Goal: Transaction & Acquisition: Subscribe to service/newsletter

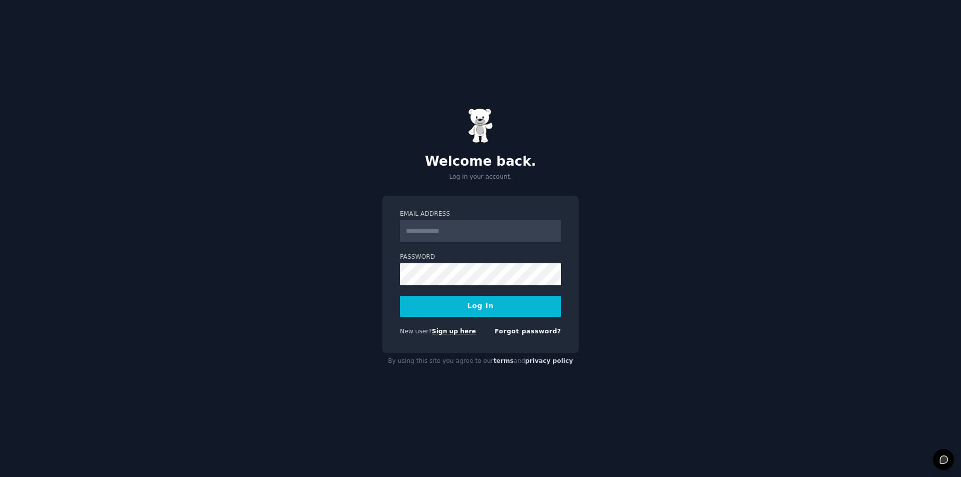
click at [442, 332] on link "Sign up here" at bounding box center [454, 331] width 44 height 7
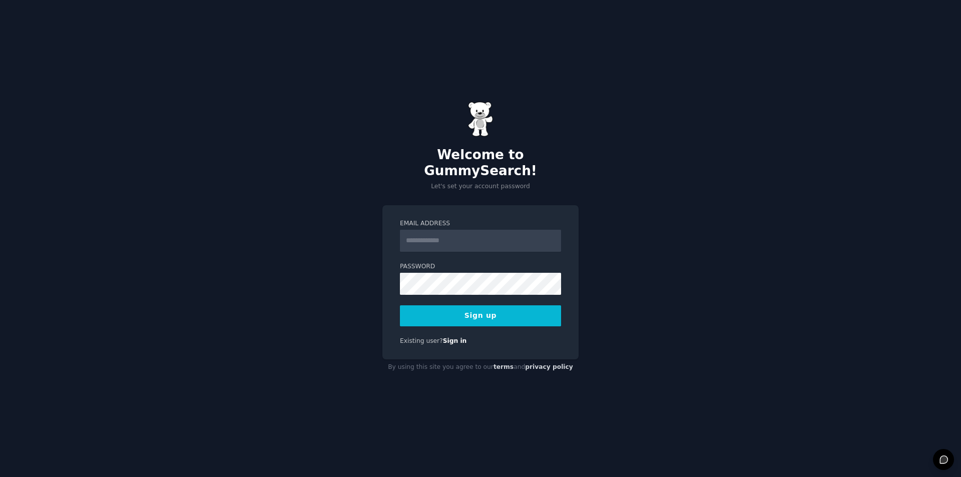
click at [508, 233] on input "Email Address" at bounding box center [480, 241] width 161 height 22
type input "**********"
click at [514, 305] on button "Sign up" at bounding box center [480, 315] width 161 height 21
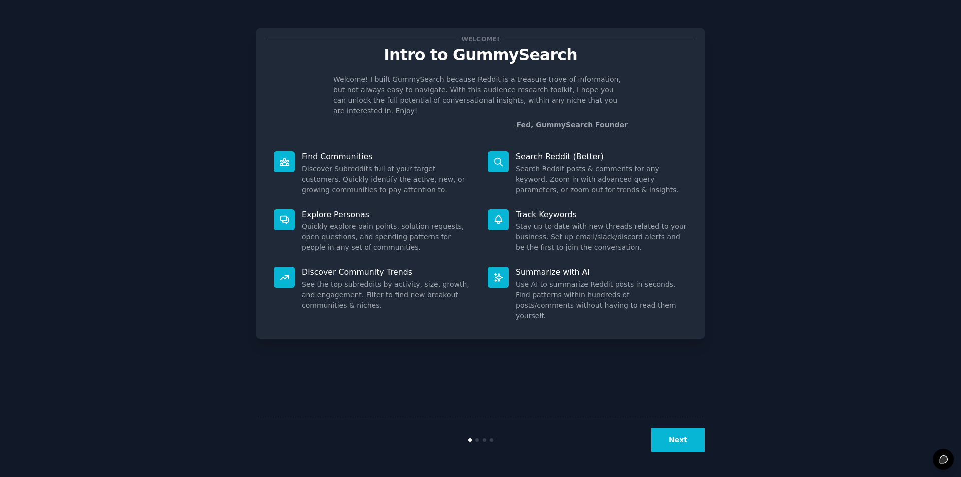
click at [689, 455] on div "Next" at bounding box center [480, 440] width 448 height 46
click at [672, 441] on button "Next" at bounding box center [678, 440] width 54 height 25
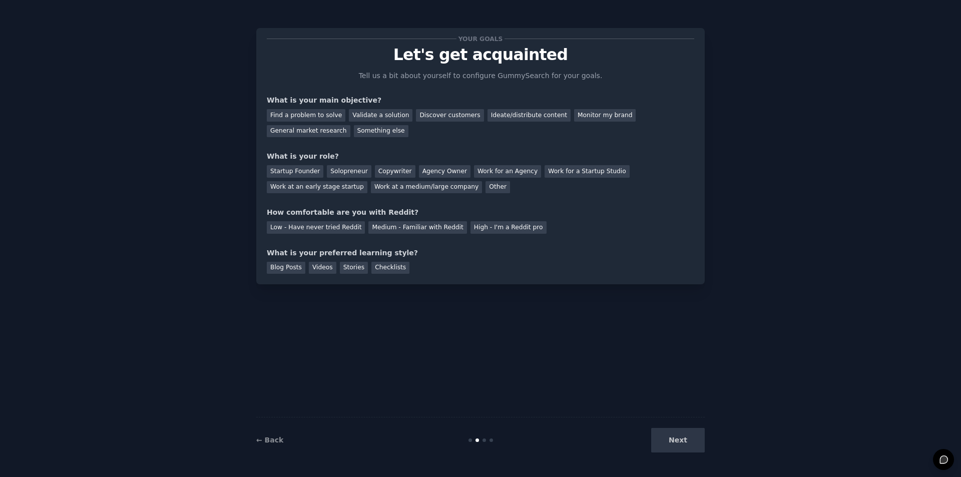
click at [687, 443] on div "Next" at bounding box center [630, 440] width 150 height 25
click at [319, 116] on div "Find a problem to solve" at bounding box center [306, 115] width 79 height 13
click at [362, 117] on div "Validate a solution" at bounding box center [381, 115] width 64 height 13
click at [317, 110] on div "Find a problem to solve" at bounding box center [306, 115] width 79 height 13
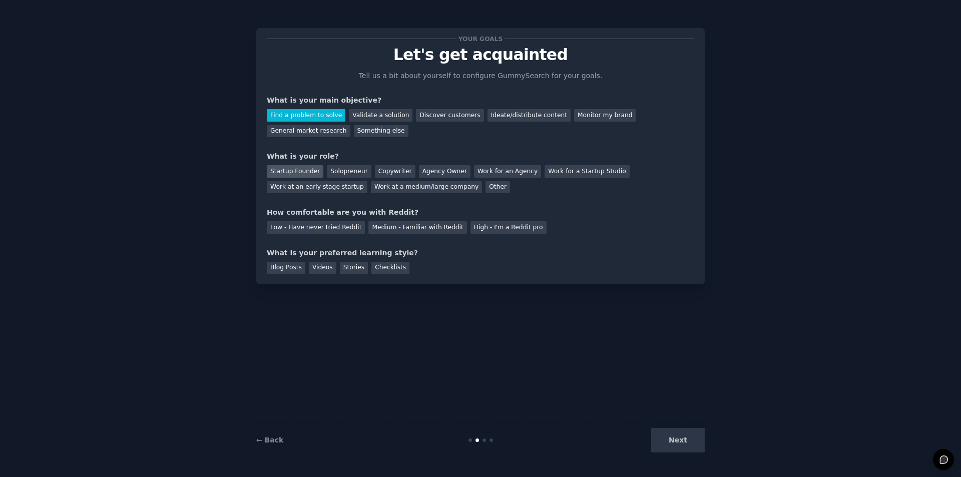
click at [296, 172] on div "Startup Founder" at bounding box center [295, 171] width 57 height 13
click at [429, 168] on div "Agency Owner" at bounding box center [445, 171] width 52 height 13
click at [418, 229] on div "Medium - Familiar with Reddit" at bounding box center [417, 227] width 98 height 13
click at [388, 266] on div "Checklists" at bounding box center [390, 268] width 38 height 13
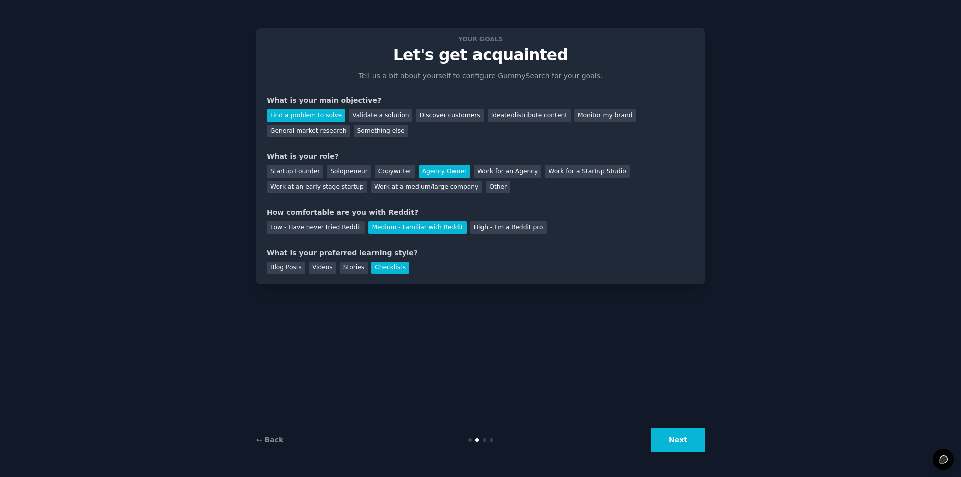
click at [711, 445] on div "Your goals Let's get acquainted Tell us a bit about yourself to configure Gummy…" at bounding box center [480, 238] width 933 height 449
click at [679, 442] on button "Next" at bounding box center [678, 440] width 54 height 25
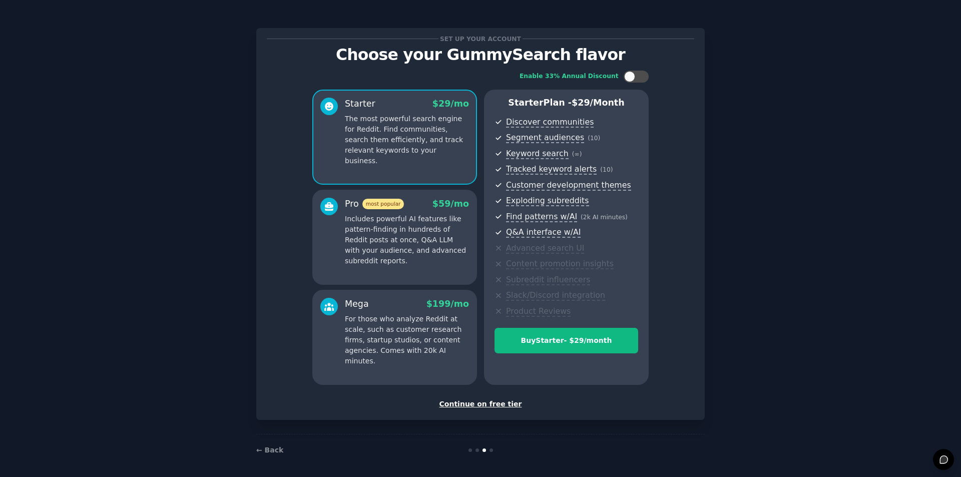
click at [478, 405] on div "Continue on free tier" at bounding box center [480, 404] width 427 height 11
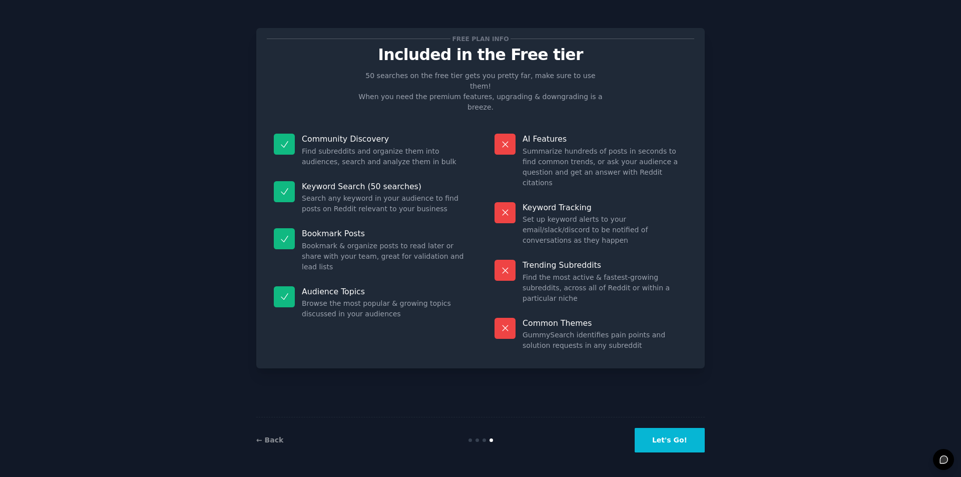
click at [671, 449] on button "Let's Go!" at bounding box center [669, 440] width 70 height 25
